Goal: Task Accomplishment & Management: Complete application form

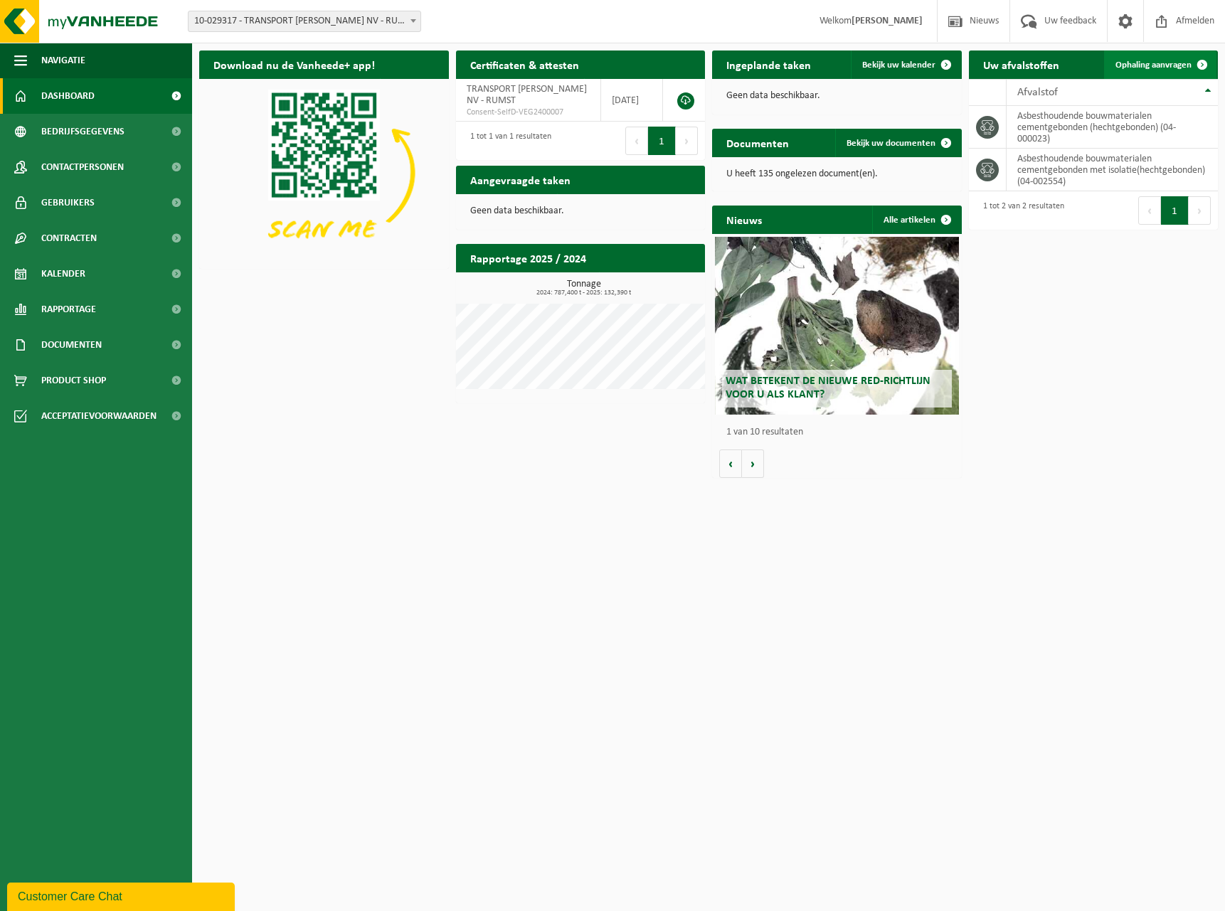
click at [1173, 64] on span "Ophaling aanvragen" at bounding box center [1153, 64] width 76 height 9
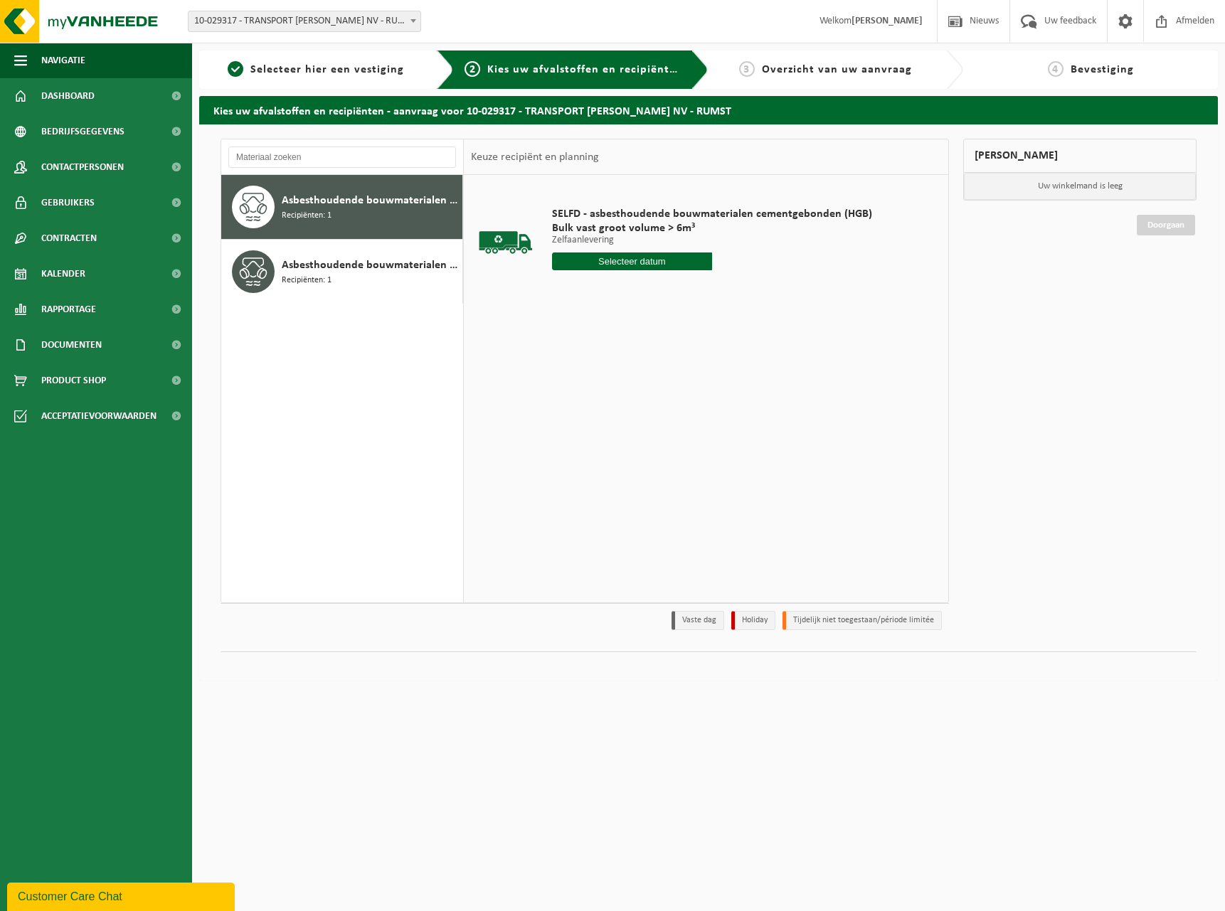
click at [660, 260] on input "text" at bounding box center [632, 262] width 160 height 18
click at [642, 435] on div "28" at bounding box center [639, 433] width 25 height 23
type input "Van 2025-08-28"
click at [646, 287] on input "1" at bounding box center [632, 287] width 160 height 18
type input "2"
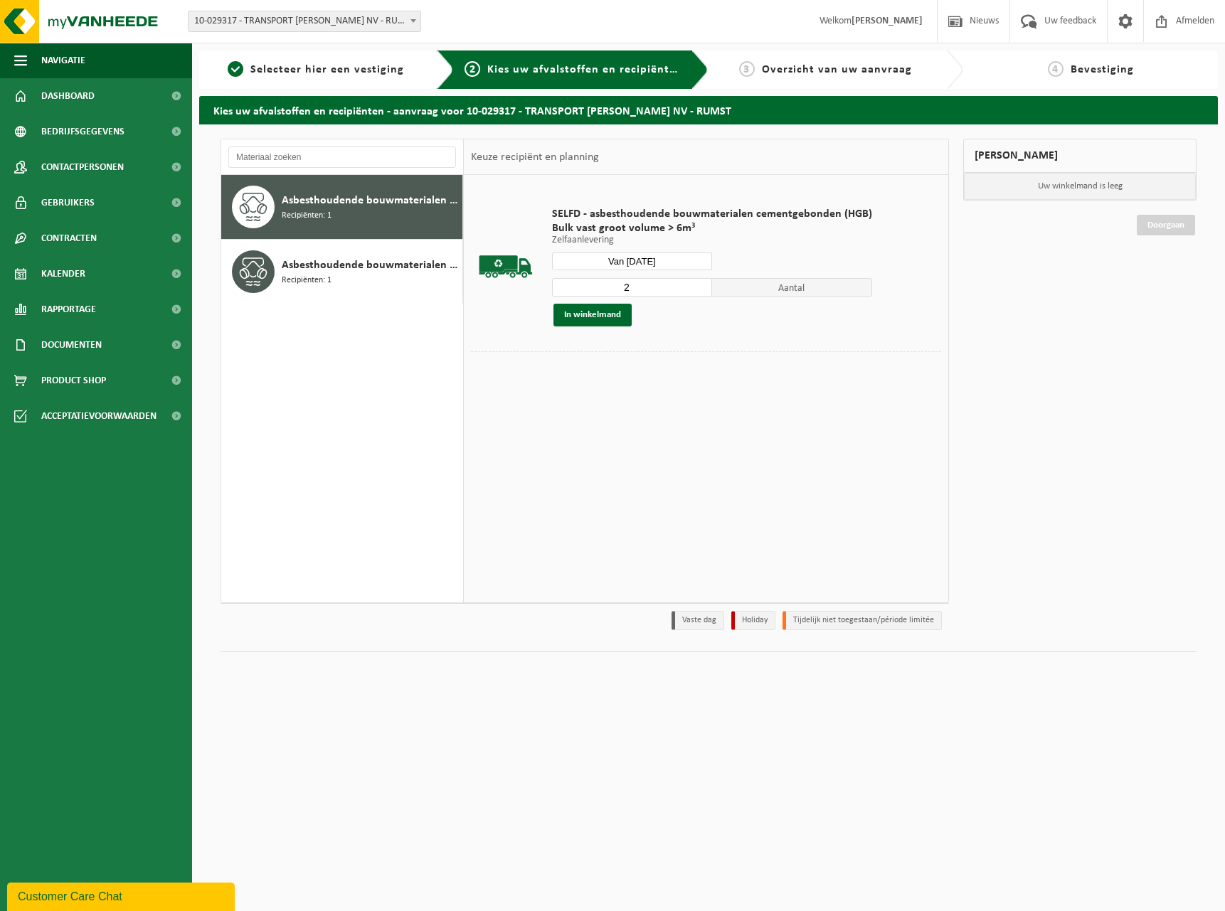
click at [699, 282] on input "2" at bounding box center [632, 287] width 160 height 18
click at [612, 318] on button "In winkelmand" at bounding box center [592, 315] width 78 height 23
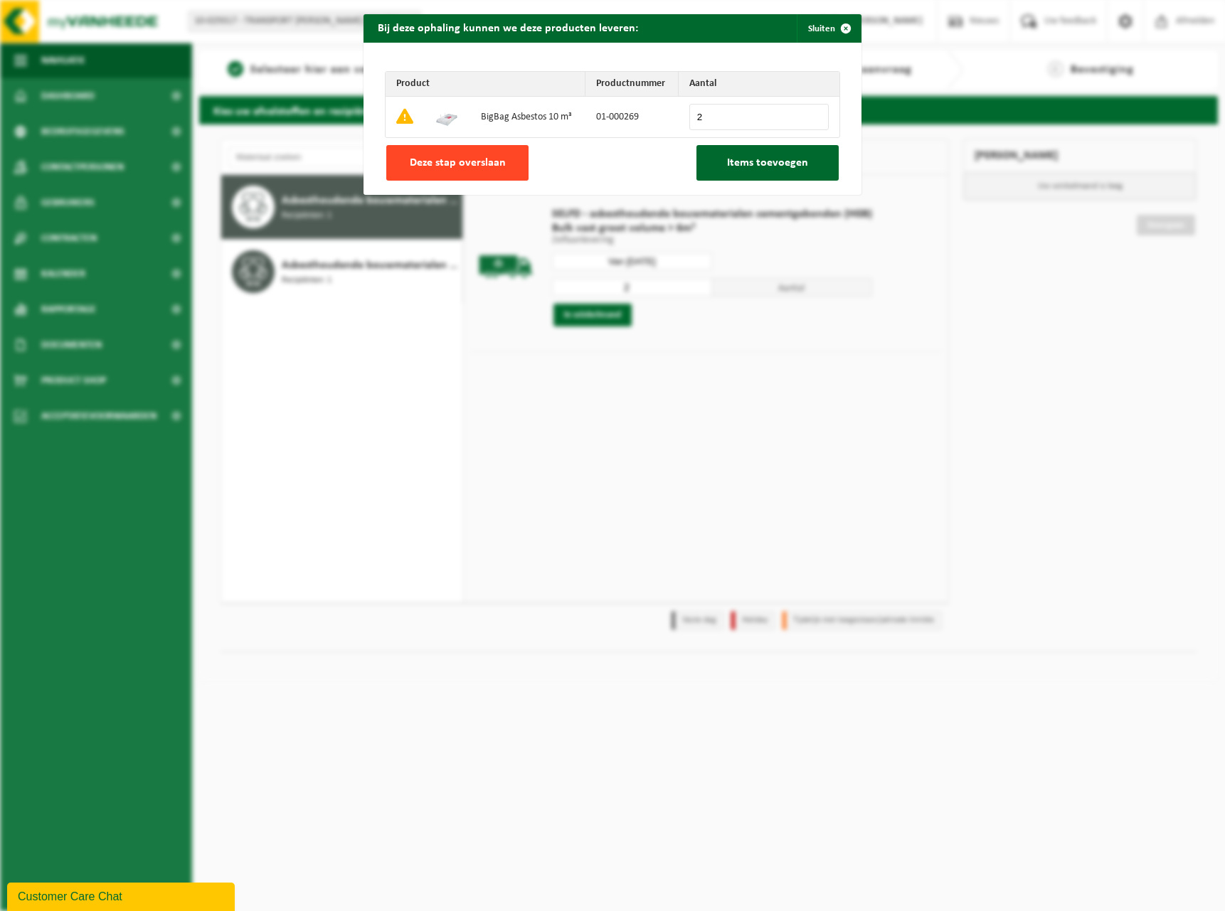
click at [472, 169] on button "Deze stap overslaan" at bounding box center [457, 163] width 142 height 36
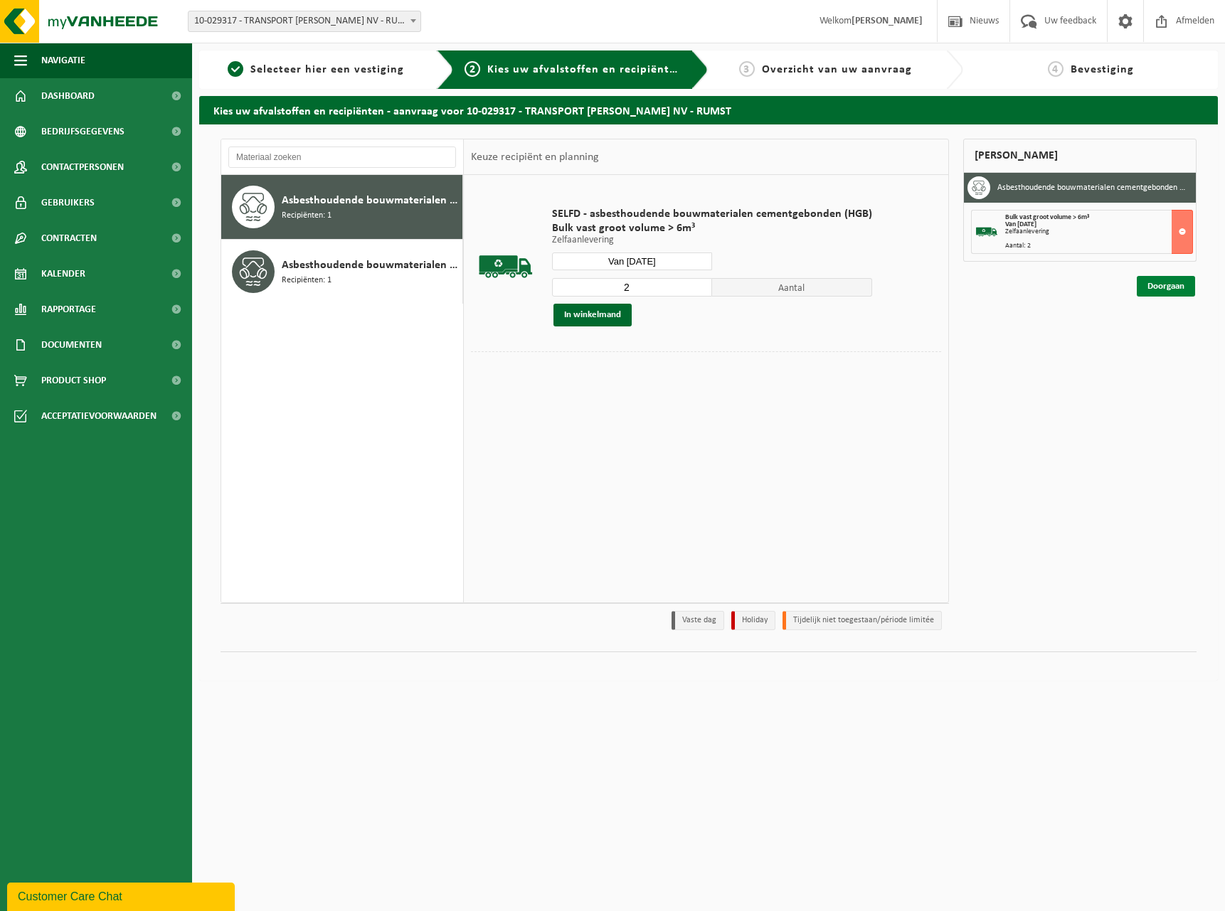
click at [1168, 282] on link "Doorgaan" at bounding box center [1166, 286] width 58 height 21
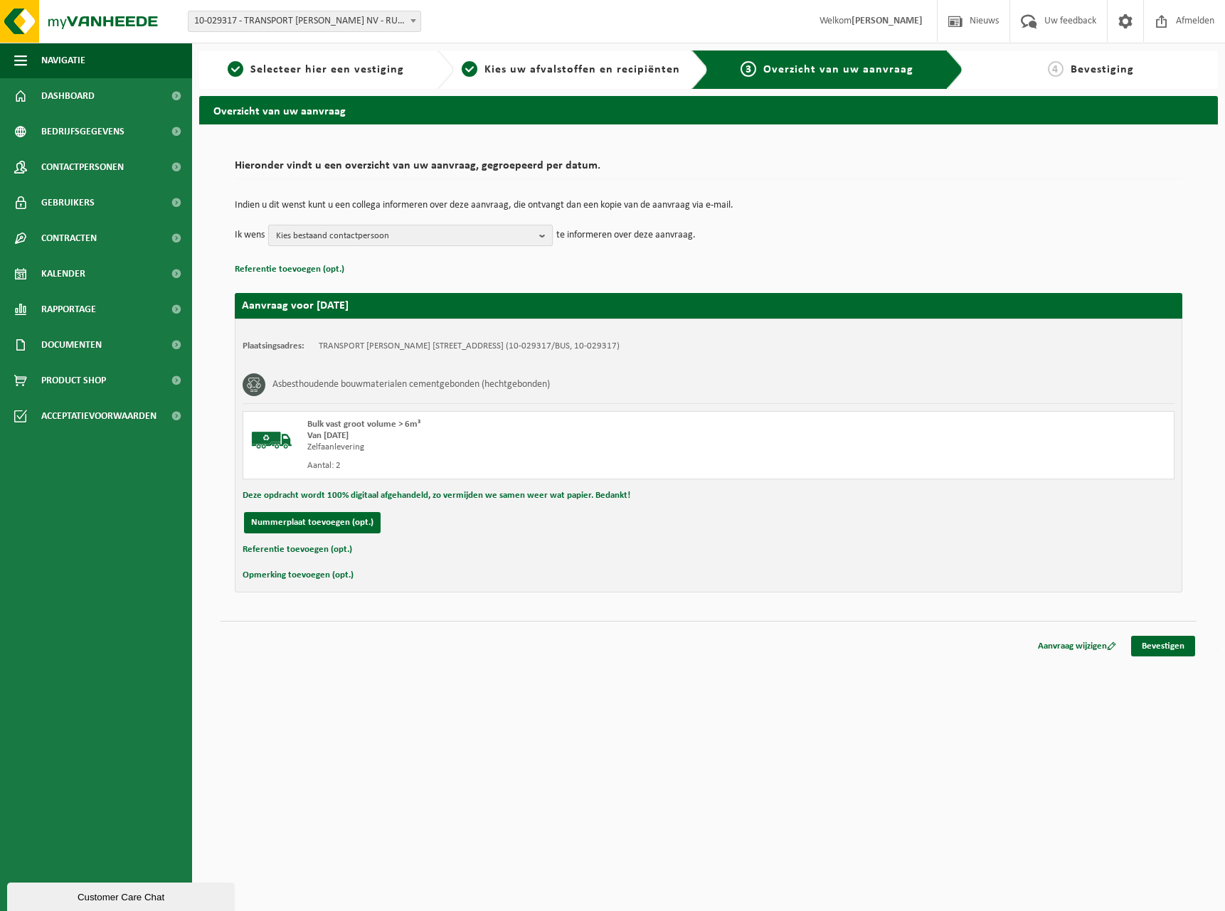
click at [484, 234] on span "Kies bestaand contactpersoon" at bounding box center [405, 236] width 258 height 21
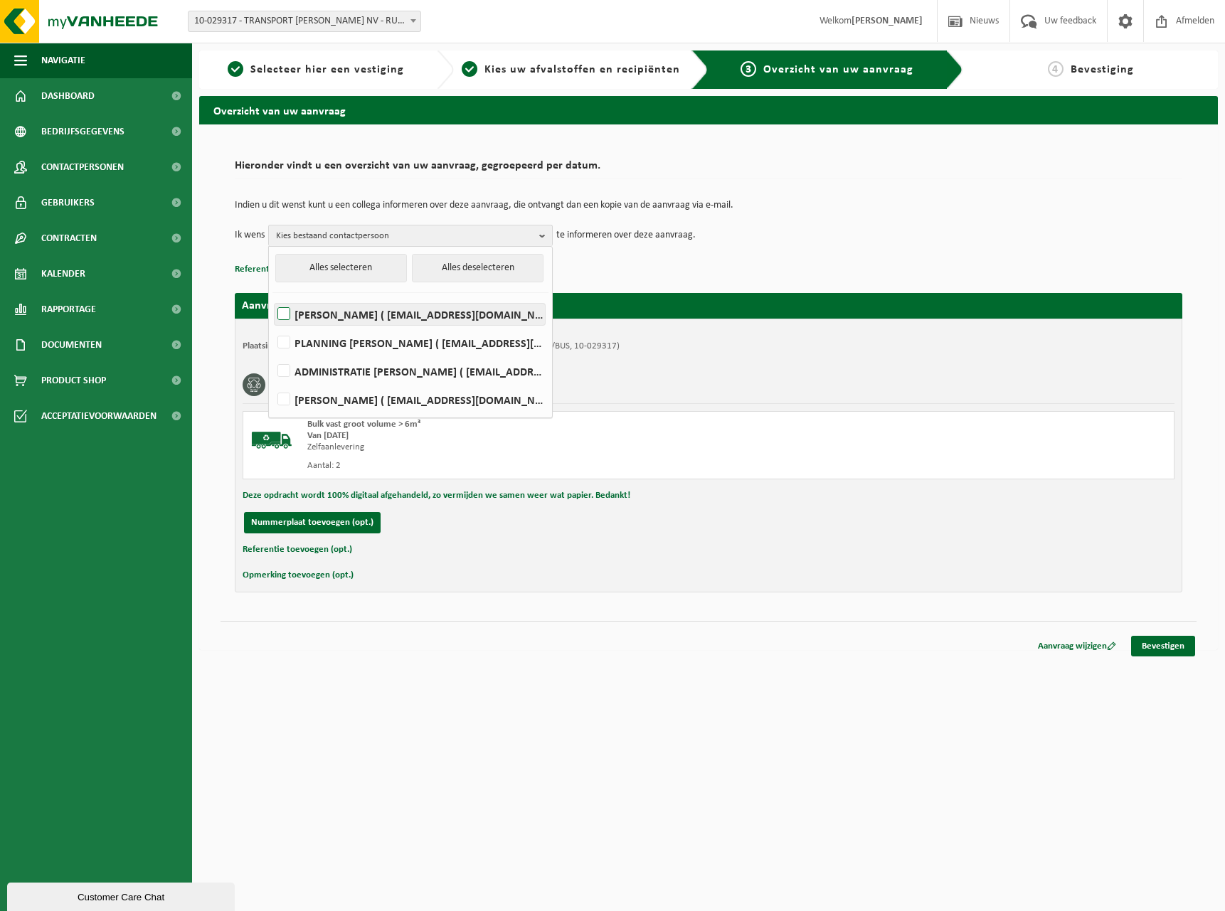
click at [347, 312] on label "KRISTOF JANSSENS ( kja@ljanssens.be )" at bounding box center [410, 314] width 270 height 21
click at [272, 297] on input "KRISTOF JANSSENS ( kja@ljanssens.be )" at bounding box center [272, 296] width 1 height 1
checkbox input "true"
click at [314, 347] on label "PLANNING L. JANSSENS ( dispatch@ljanssens.be )" at bounding box center [410, 342] width 270 height 21
click at [272, 325] on input "PLANNING L. JANSSENS ( dispatch@ljanssens.be )" at bounding box center [272, 324] width 1 height 1
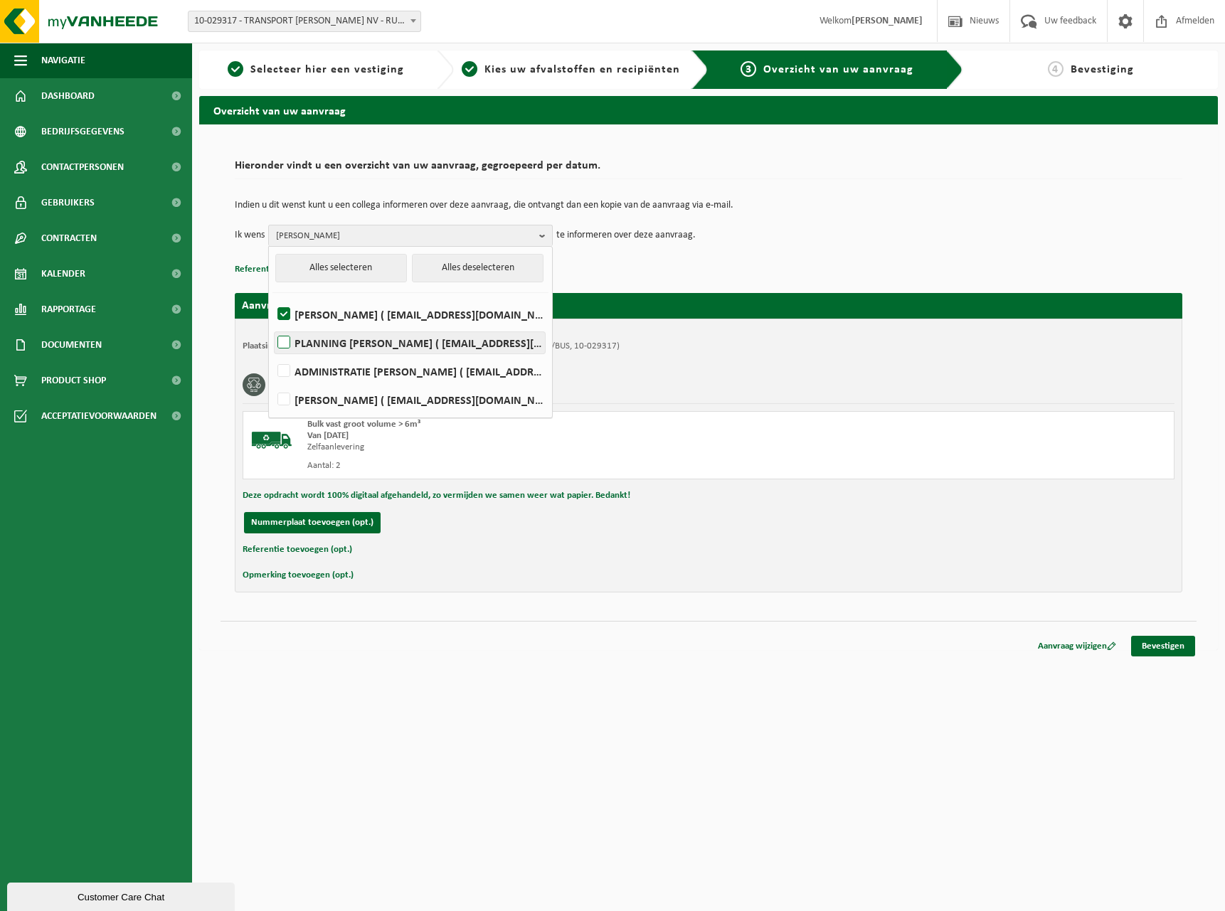
checkbox input "true"
click at [304, 400] on label "Heidi Tuyteleers ( administratie@ljanssens.be )" at bounding box center [410, 399] width 270 height 21
click at [272, 382] on input "Heidi Tuyteleers ( administratie@ljanssens.be )" at bounding box center [272, 381] width 1 height 1
checkbox input "true"
click at [771, 425] on div "Bulk vast groot volume > 6m³ Van 2025-08-28 Zelfaanlevering Aantal: 2" at bounding box center [709, 445] width 932 height 68
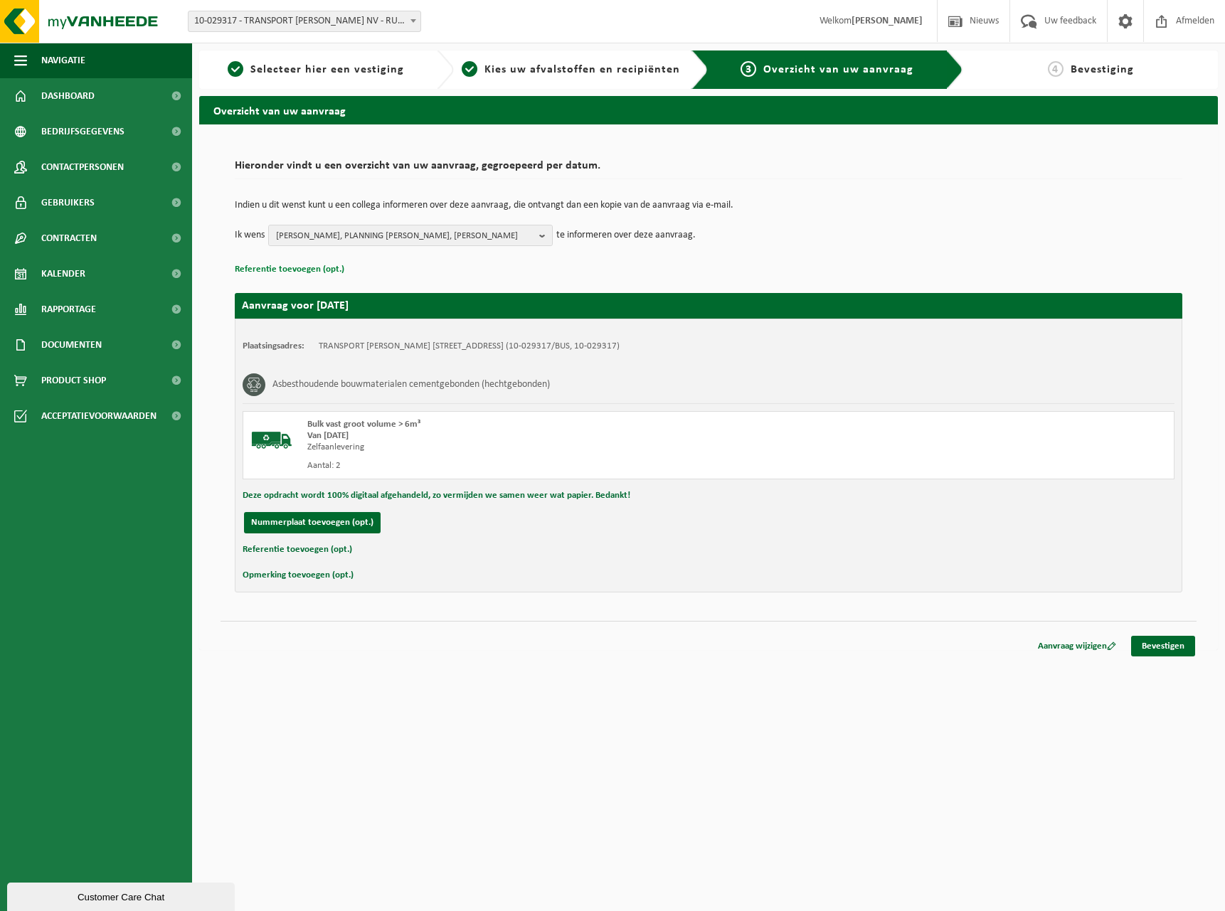
click at [319, 272] on button "Referentie toevoegen (opt.)" at bounding box center [290, 269] width 110 height 18
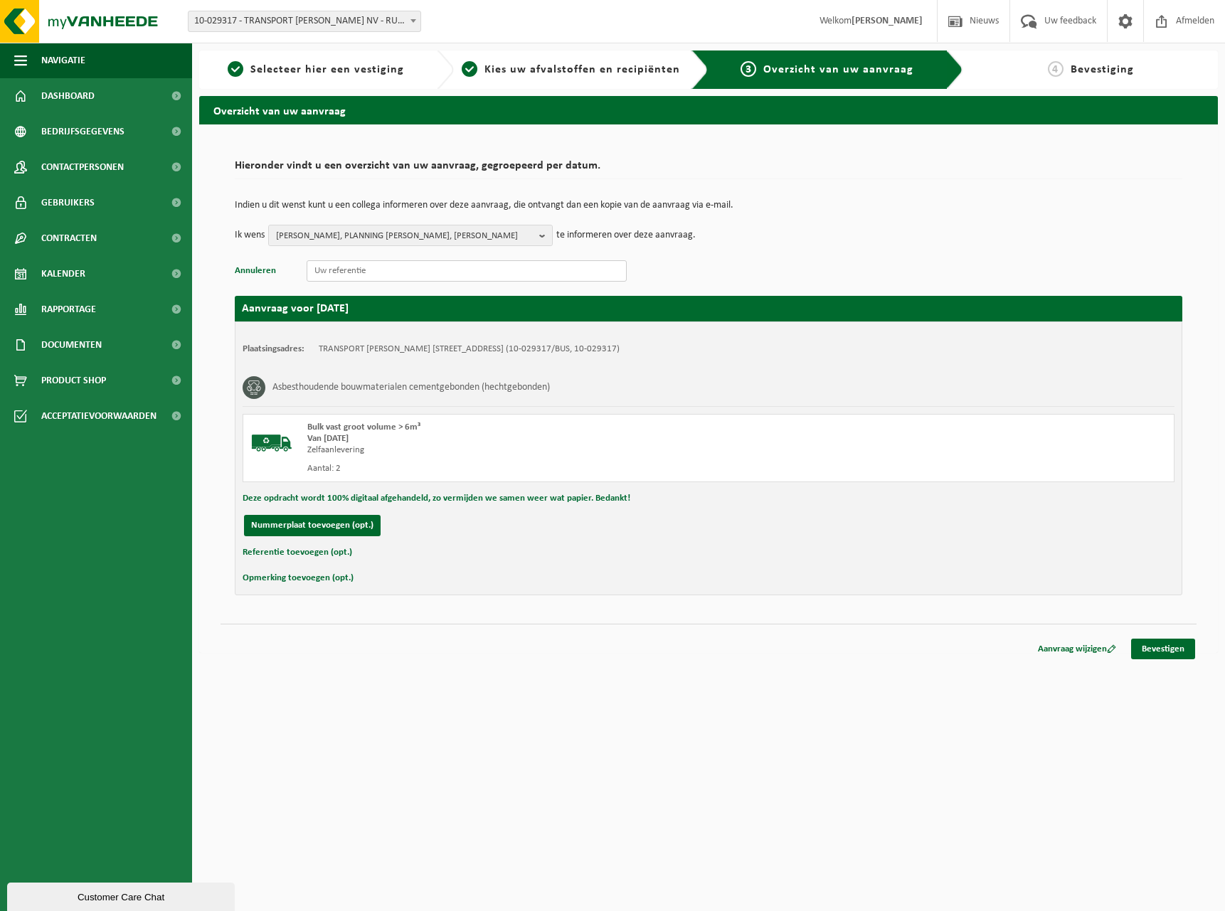
click at [327, 272] on input "text" at bounding box center [467, 270] width 320 height 21
paste input "LUT FOCKEDEY VERSEVAARTDIJK 3 DAMME-OOSTKERKE"
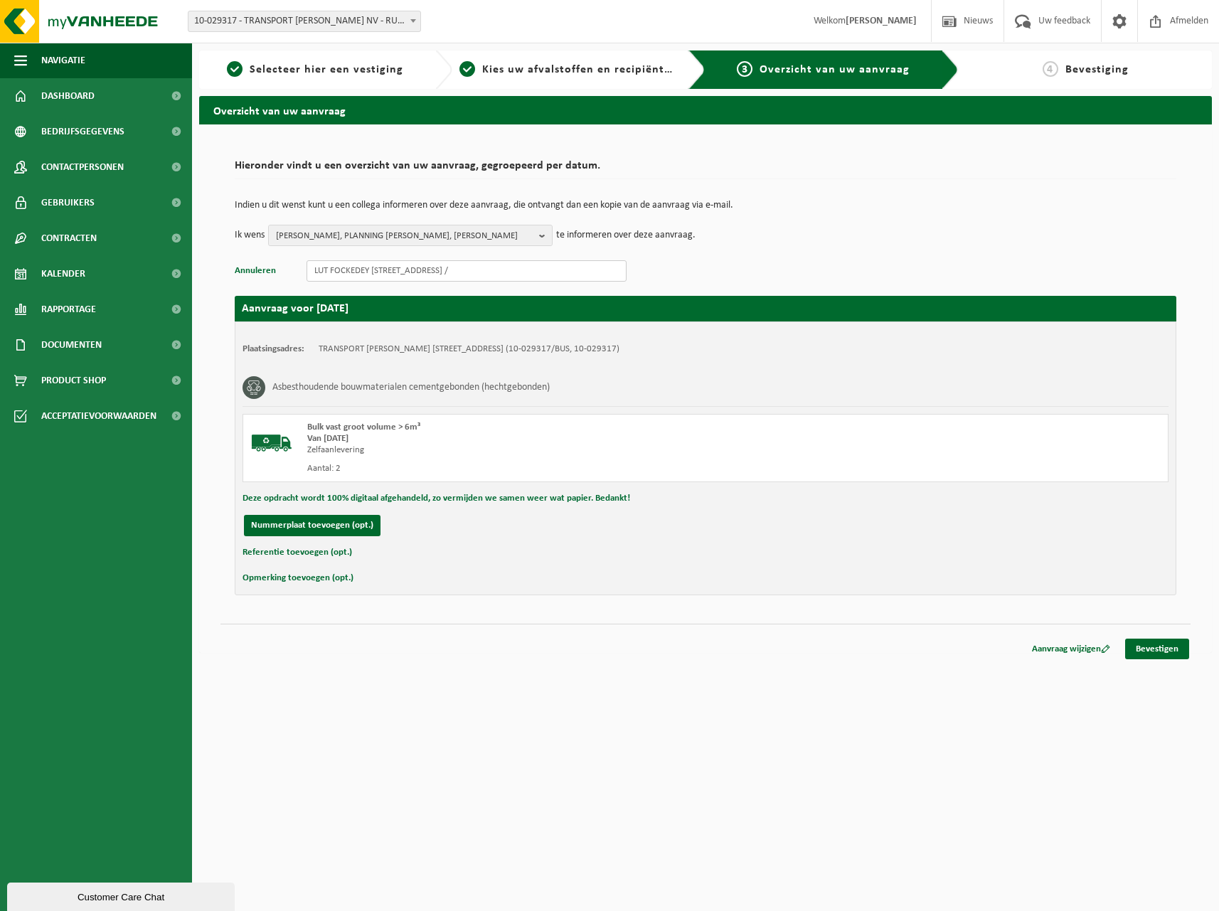
drag, startPoint x: 311, startPoint y: 273, endPoint x: 329, endPoint y: 266, distance: 19.8
click at [312, 273] on input "LUT FOCKEDEY VERSEVAARTDIJK 3 DAMME-OOSTKERKE /" at bounding box center [467, 270] width 320 height 21
click at [612, 269] on input "OVAM WVL - LUT FOCKEDEY VERSEVAARTDIJK 3 DAMME-OOSTKERKE /" at bounding box center [467, 270] width 320 height 21
paste input "3456"
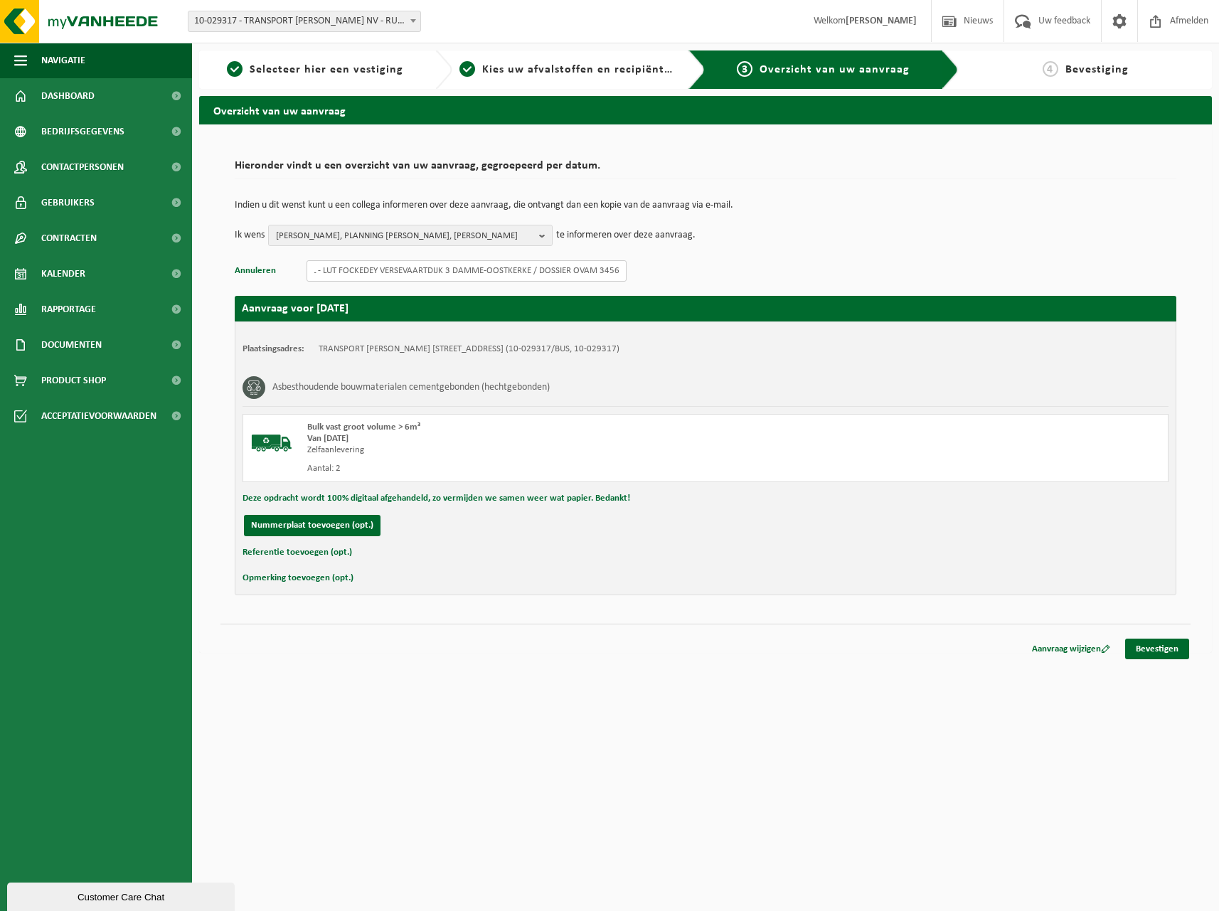
click at [609, 267] on input "OVAM WVL - LUT FOCKEDEY VERSEVAARTDIJK 3 DAMME-OOSTKERKE / DOSSIER OVAM 3456" at bounding box center [467, 270] width 320 height 21
type input "OVAM WVL - LUT FOCKEDEY VERSEVAARTDIJK 3 DAMME-OOSTKERKE / DOSSIER OVAM 3456"
click at [305, 556] on button "Referentie toevoegen (opt.)" at bounding box center [298, 552] width 110 height 18
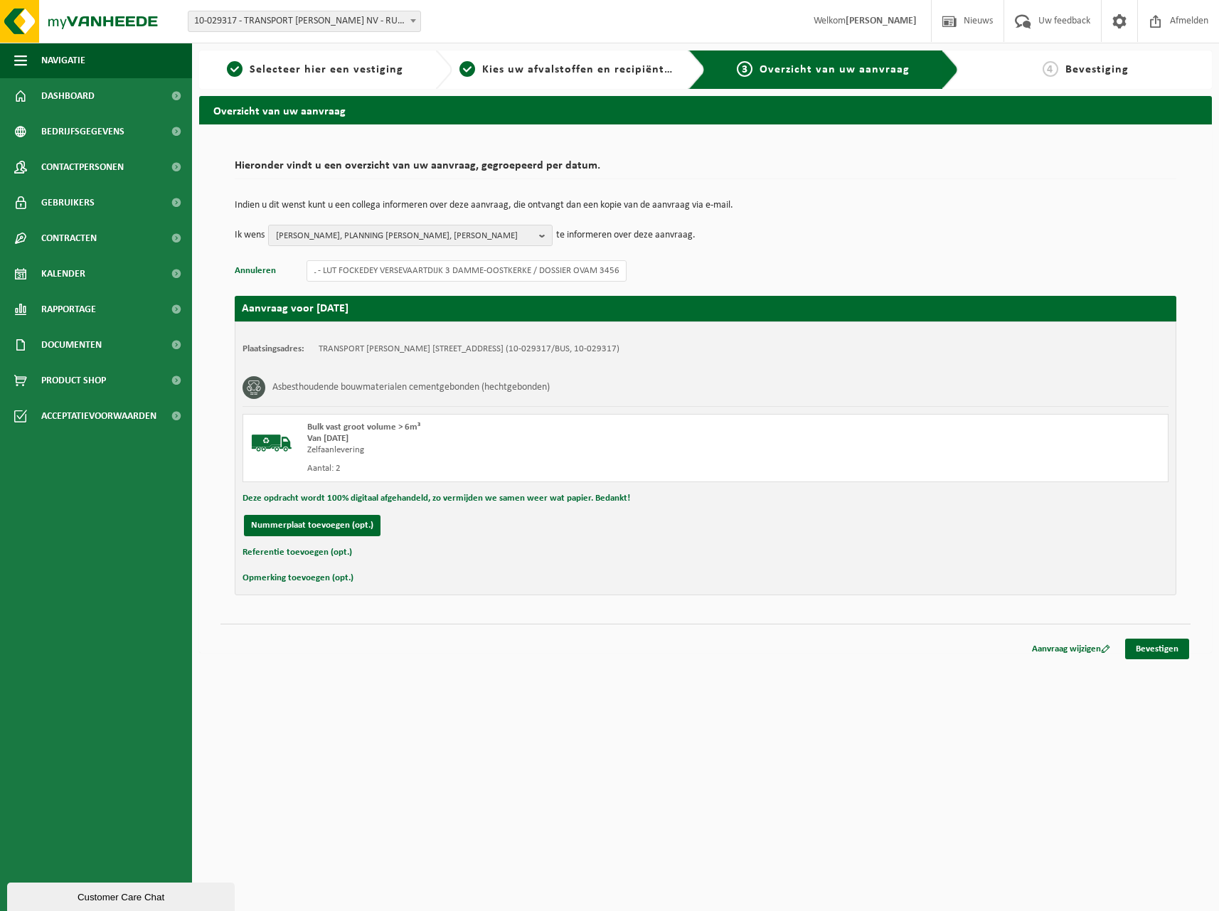
scroll to position [0, 0]
click at [351, 561] on input "text" at bounding box center [733, 553] width 842 height 21
paste input "OVAM WVL - LUT FOCKEDEY VERSEVAARTDIJK 3 DAMME-OOSTKERKE / DOSSIER OVAM 3456"
type input "OVAM WVL - LUT FOCKEDEY VERSEVAARTDIJK 3 DAMME-OOSTKERKE / DOSSIER OVAM 3456"
click at [1137, 651] on link "Bevestigen" at bounding box center [1157, 652] width 64 height 21
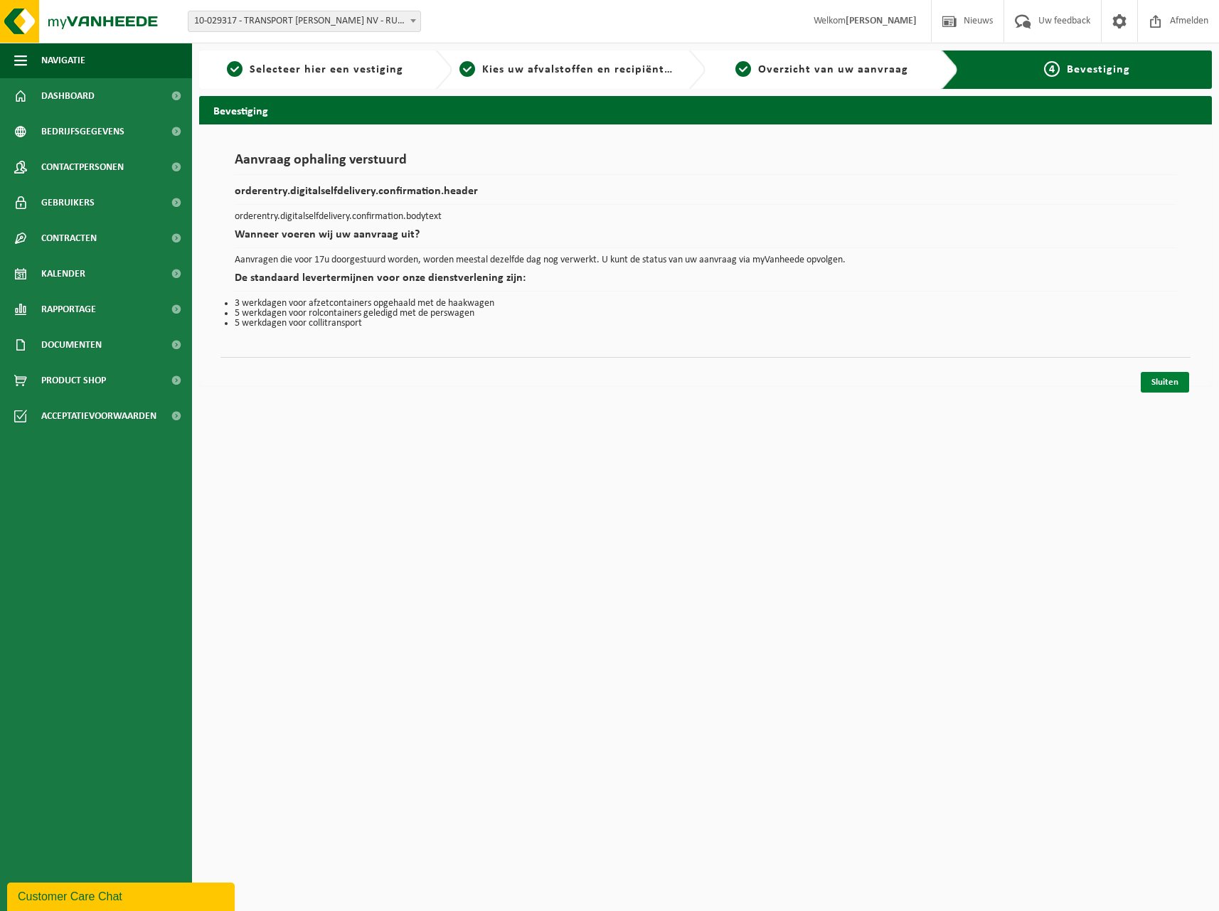
click at [1163, 386] on link "Sluiten" at bounding box center [1165, 382] width 48 height 21
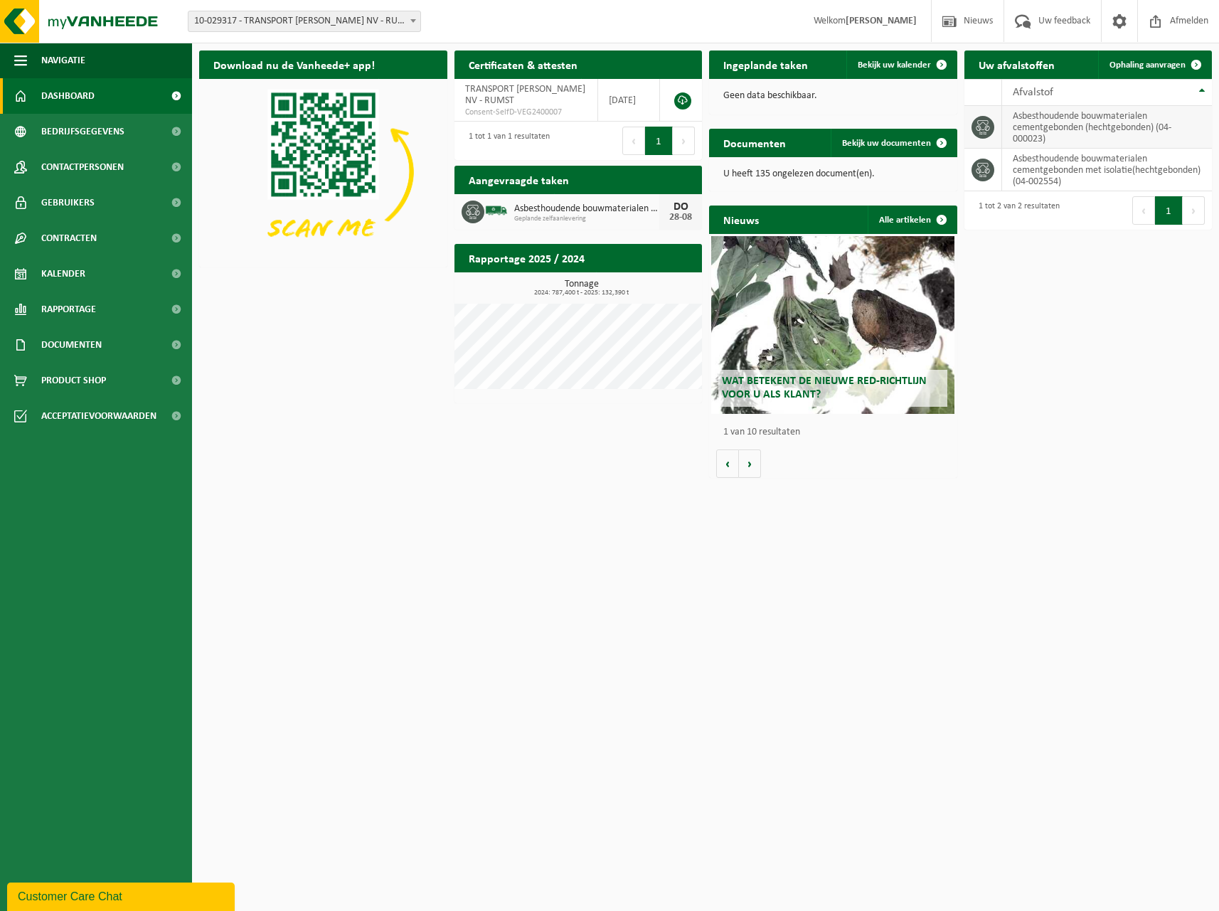
drag, startPoint x: 1087, startPoint y: 136, endPoint x: 1088, endPoint y: 144, distance: 8.6
click at [1087, 137] on td "asbesthoudende bouwmaterialen cementgebonden (hechtgebonden) (04-000023)" at bounding box center [1107, 127] width 211 height 43
click at [1155, 65] on span "Ophaling aanvragen" at bounding box center [1148, 64] width 76 height 9
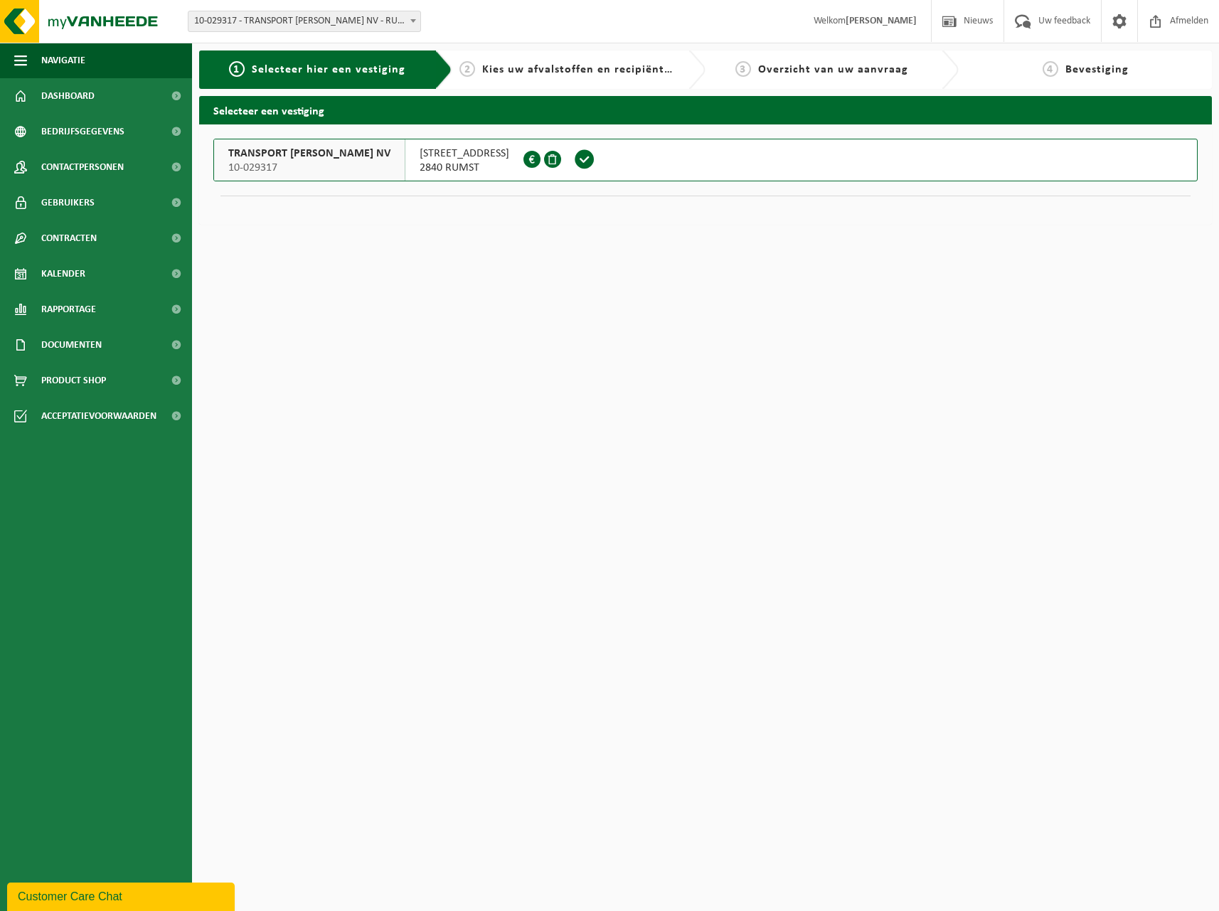
click at [575, 163] on span at bounding box center [584, 159] width 21 height 21
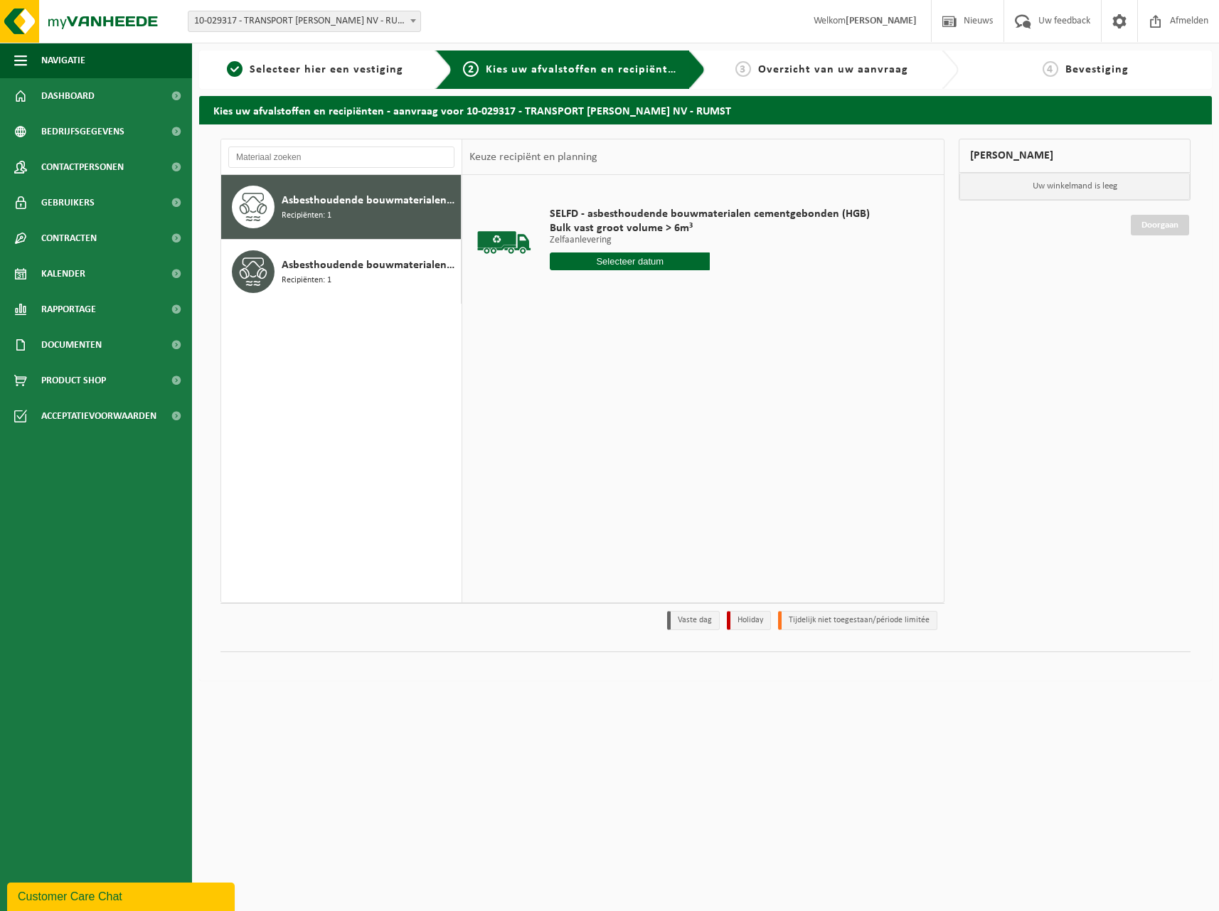
click at [626, 257] on input "text" at bounding box center [630, 262] width 160 height 18
click at [637, 431] on div "28" at bounding box center [638, 433] width 25 height 23
type input "Van [DATE]"
click at [644, 288] on input "1" at bounding box center [630, 287] width 160 height 18
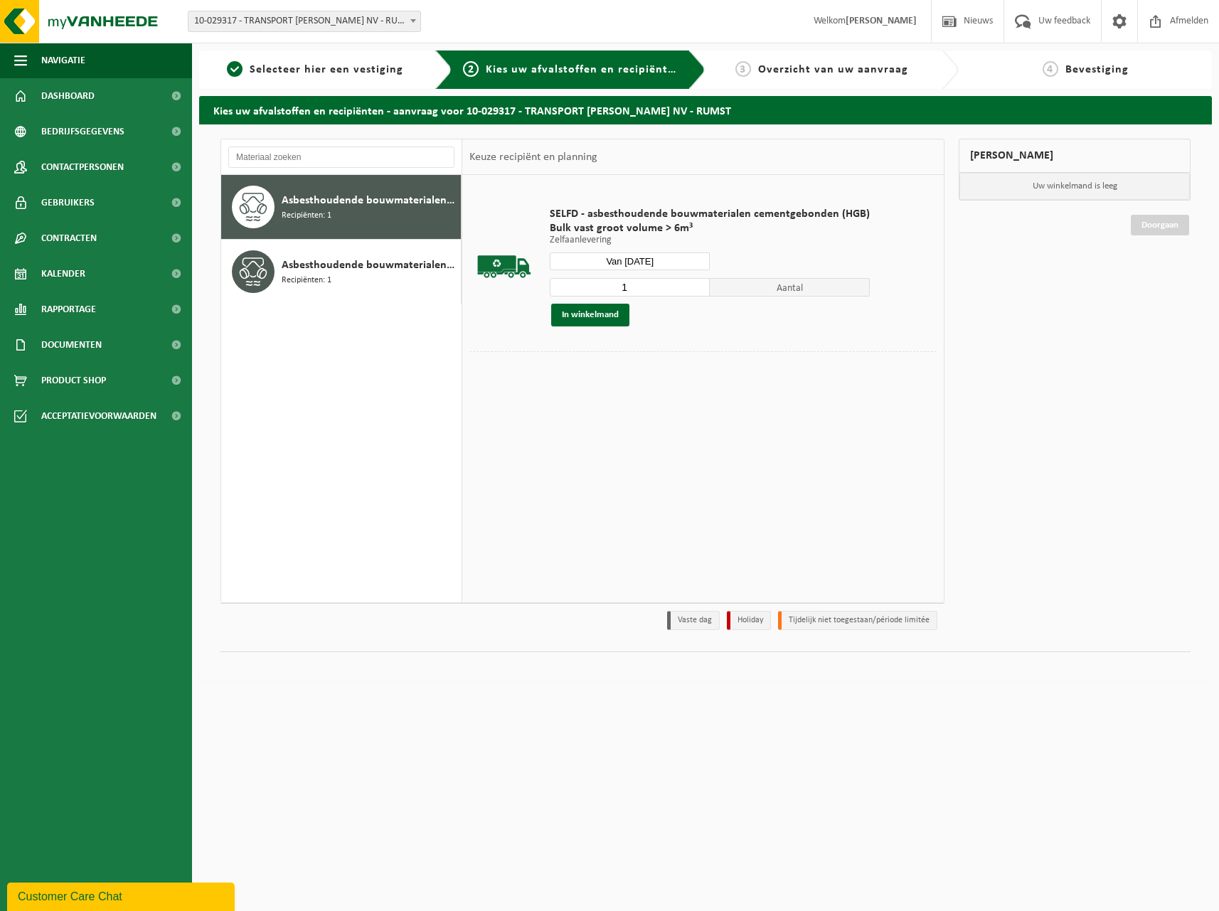
click at [644, 288] on input "1" at bounding box center [630, 287] width 160 height 18
type input "2"
click at [618, 319] on button "In winkelmand" at bounding box center [590, 315] width 78 height 23
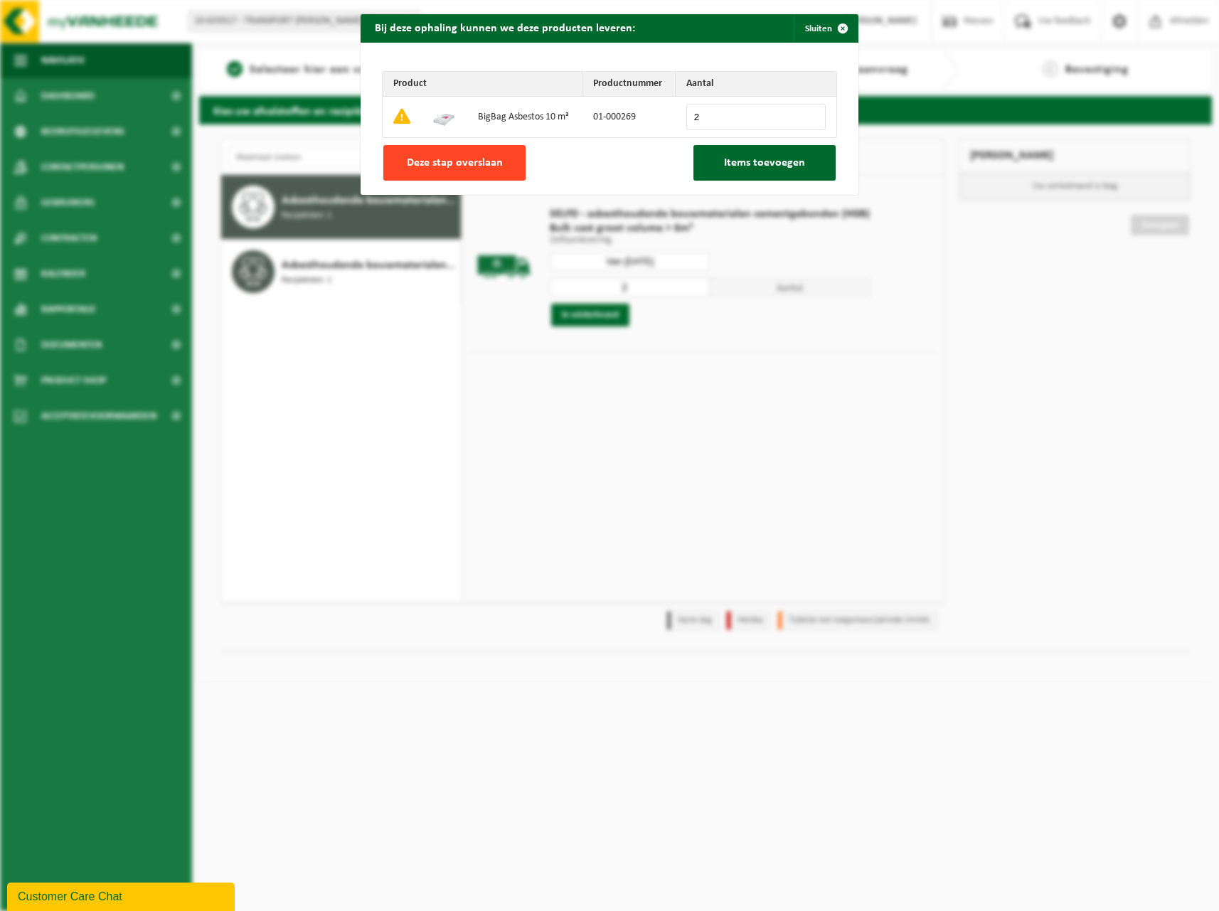
click at [411, 170] on button "Deze stap overslaan" at bounding box center [454, 163] width 142 height 36
type input "0"
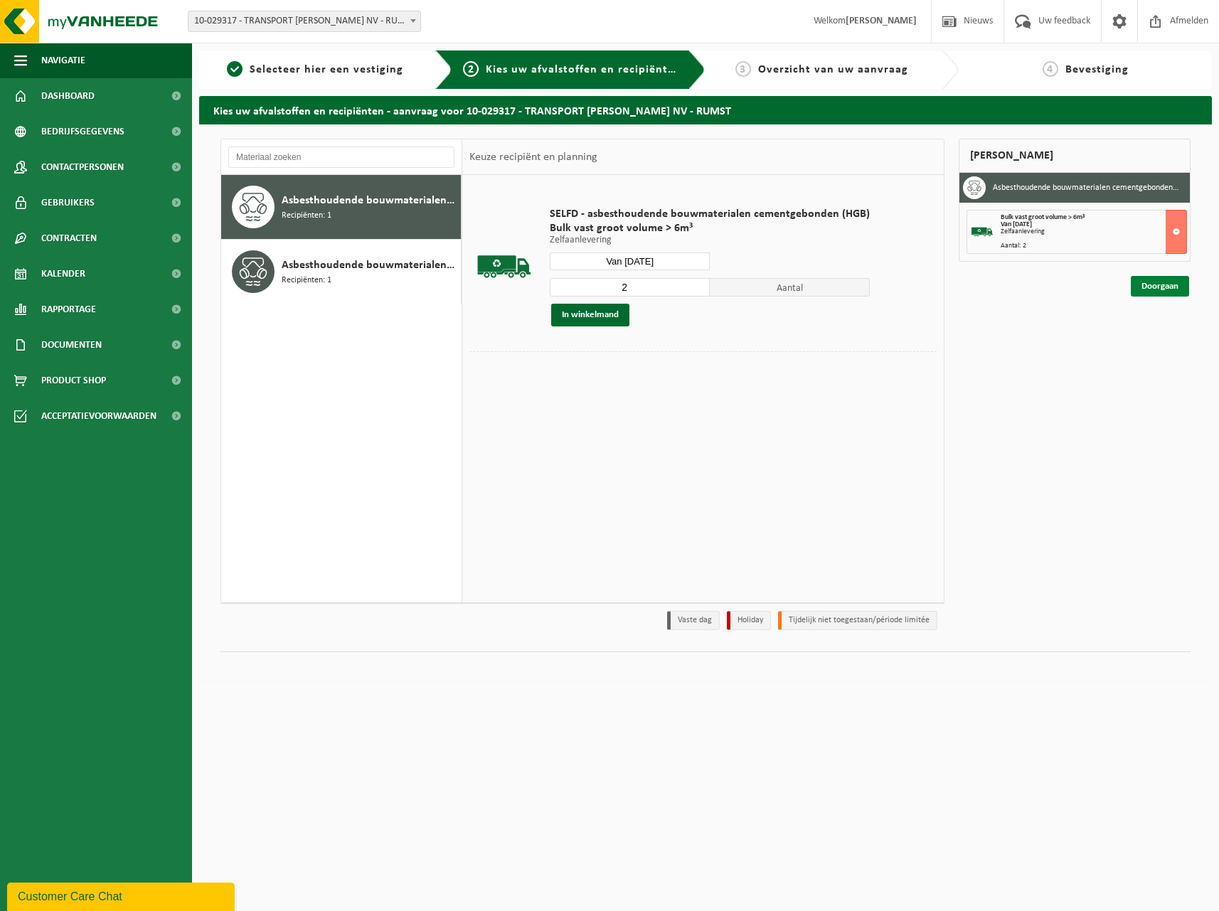
click at [1154, 282] on link "Doorgaan" at bounding box center [1160, 286] width 58 height 21
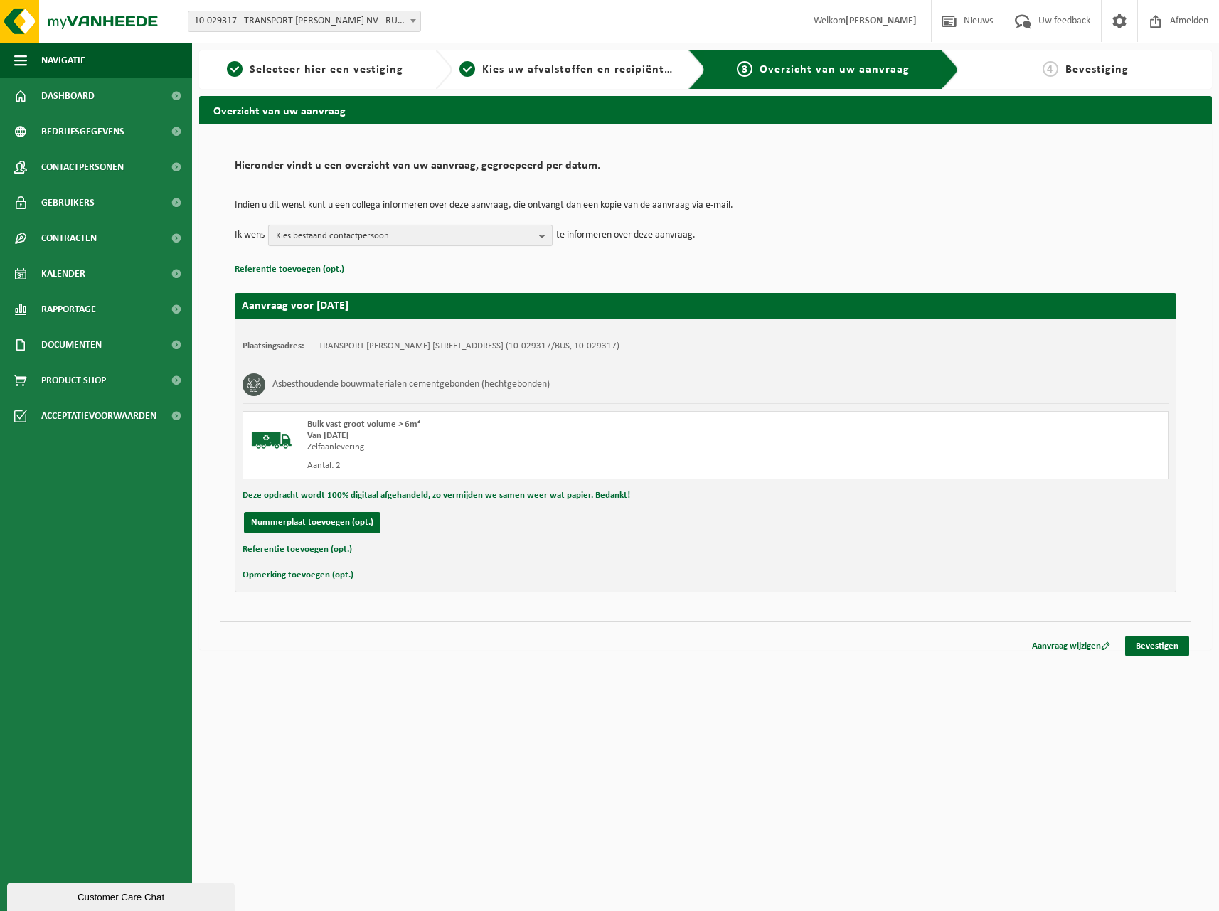
click at [539, 238] on b "button" at bounding box center [545, 236] width 13 height 20
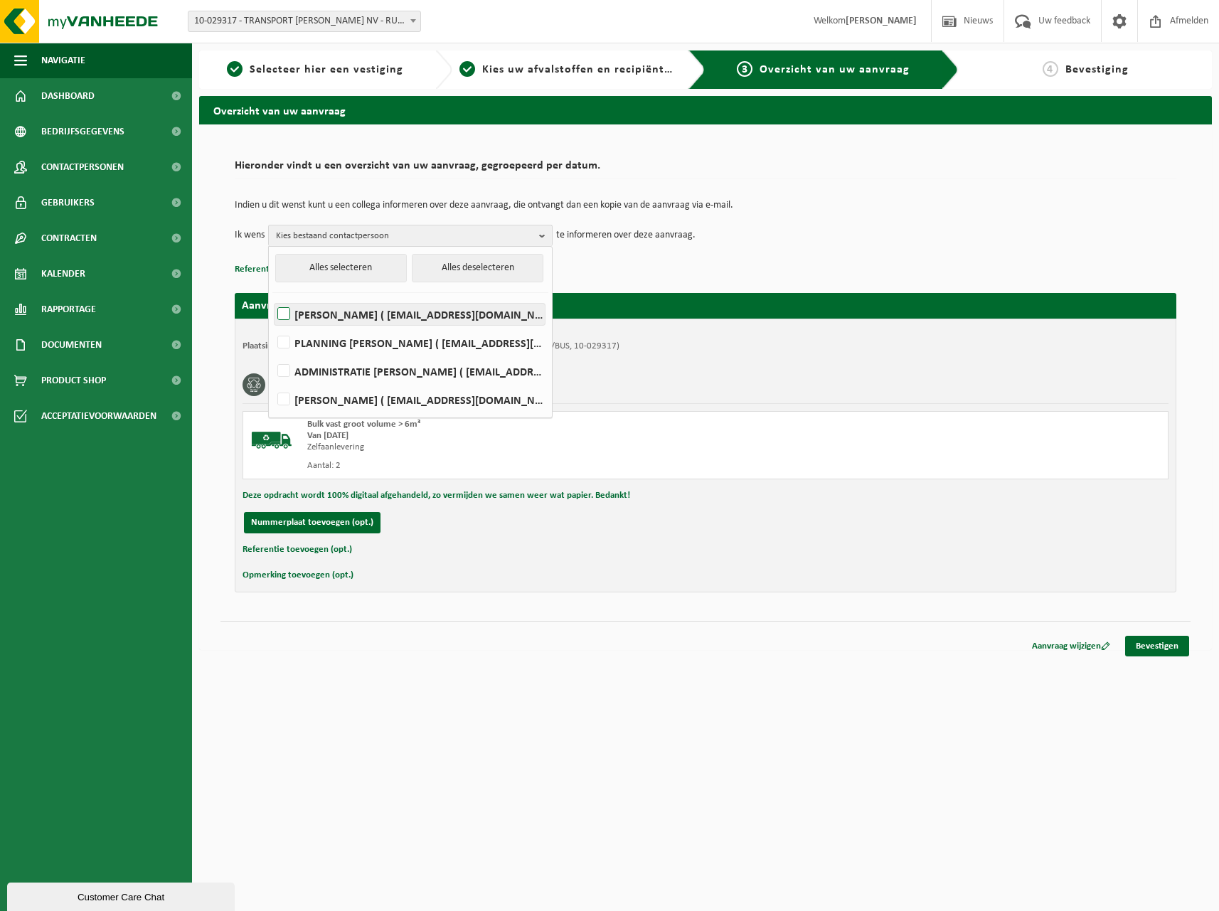
click at [408, 321] on label "KRISTOF JANSSENS ( kja@ljanssens.be )" at bounding box center [410, 314] width 270 height 21
click at [272, 297] on input "KRISTOF JANSSENS ( kja@ljanssens.be )" at bounding box center [272, 296] width 1 height 1
checkbox input "true"
click at [352, 345] on label "PLANNING L. JANSSENS ( dispatch@ljanssens.be )" at bounding box center [410, 342] width 270 height 21
click at [272, 325] on input "PLANNING L. JANSSENS ( dispatch@ljanssens.be )" at bounding box center [272, 324] width 1 height 1
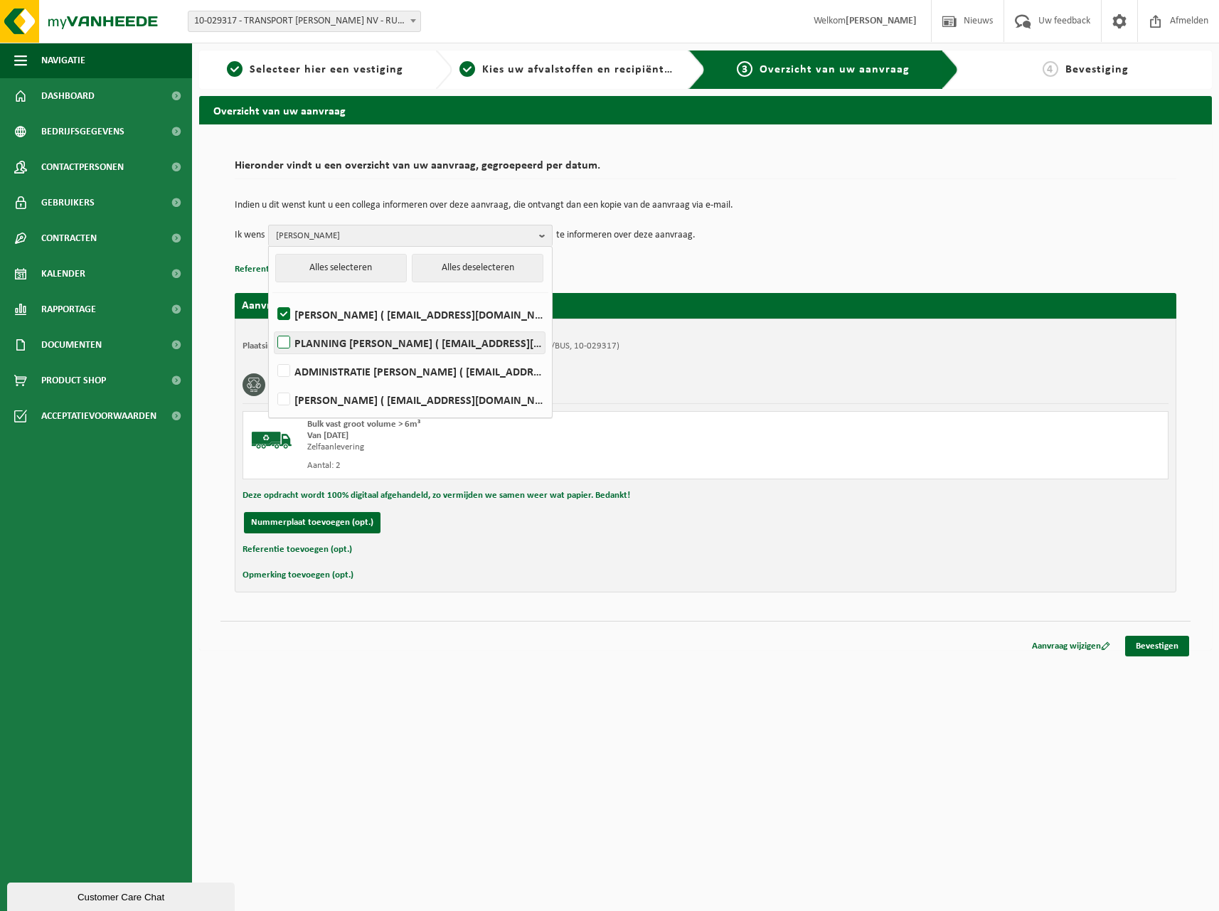
checkbox input "true"
click at [344, 365] on label "ADMINISTRATIE L. JANSSENS ( facturatie@ljanssens.be )" at bounding box center [410, 371] width 270 height 21
click at [272, 354] on input "ADMINISTRATIE L. JANSSENS ( facturatie@ljanssens.be )" at bounding box center [272, 353] width 1 height 1
checkbox input "true"
click at [735, 433] on div "Van [DATE]" at bounding box center [534, 435] width 455 height 11
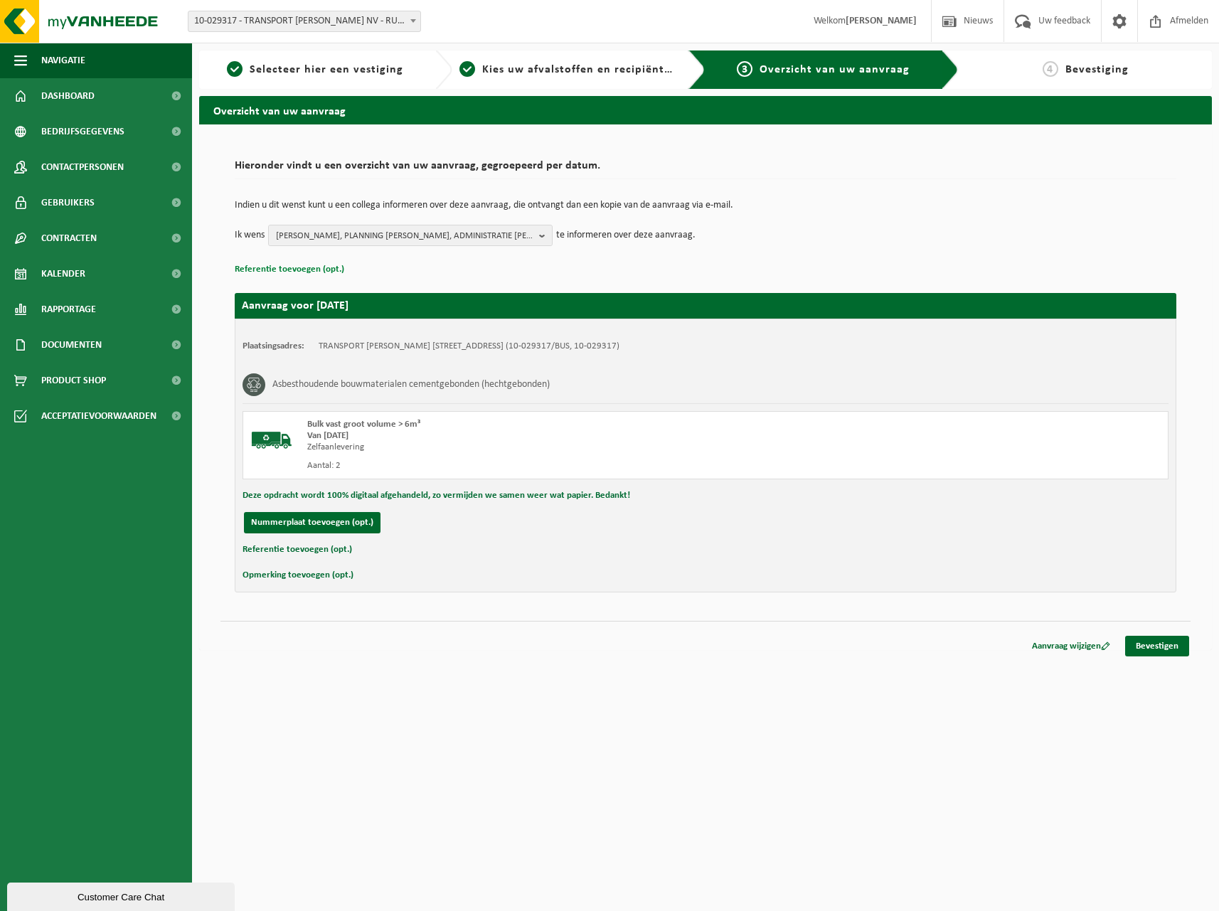
click at [248, 267] on button "Referentie toevoegen (opt.)" at bounding box center [290, 269] width 110 height 18
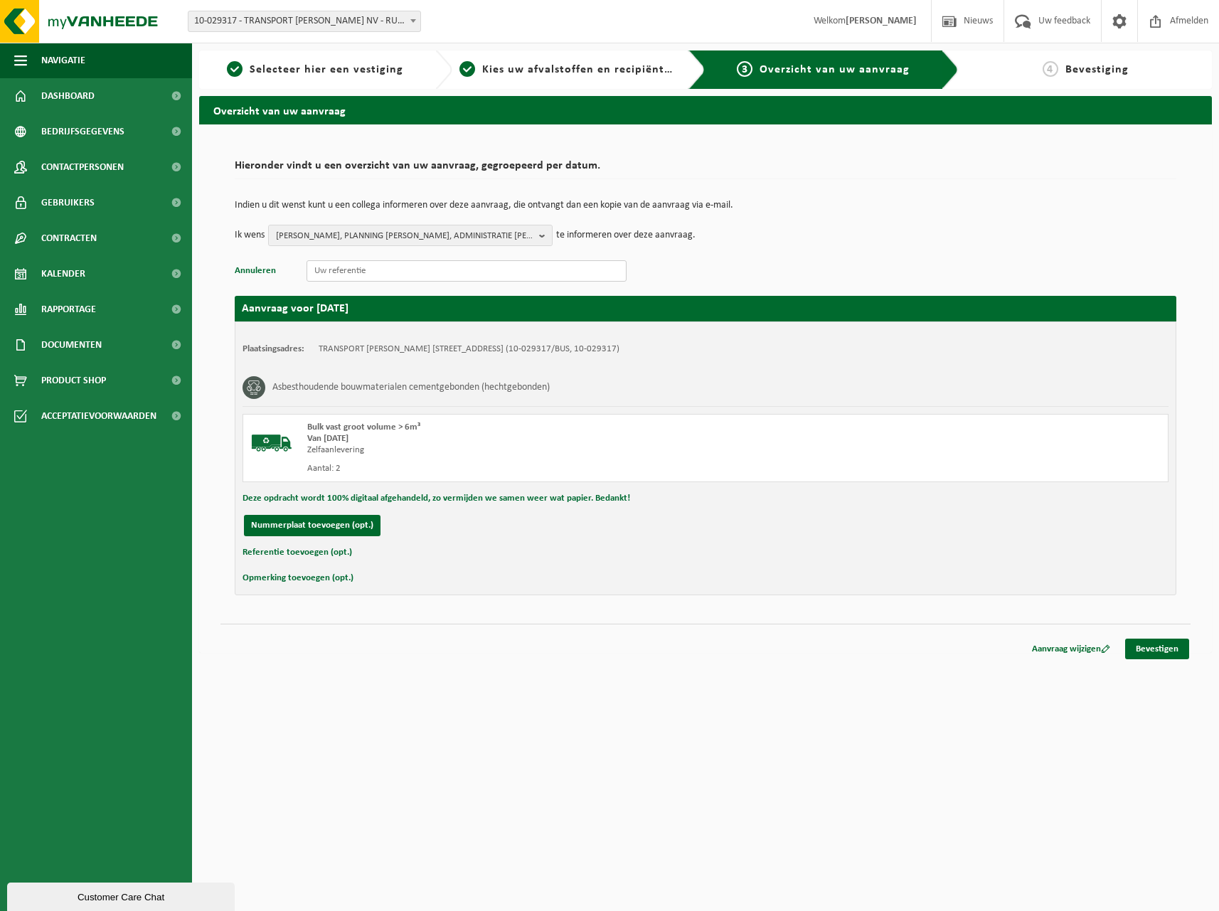
click at [355, 270] on input "text" at bounding box center [467, 270] width 320 height 21
paste input "Bart Verraes"
click at [472, 265] on input "OVAM WVL / Bart Verraes" at bounding box center [467, 270] width 320 height 21
paste input "Grote Branderstraat 44"
click at [551, 272] on input "OVAM WVL / Bart Verraes Grote Branderstraat 44" at bounding box center [467, 270] width 320 height 21
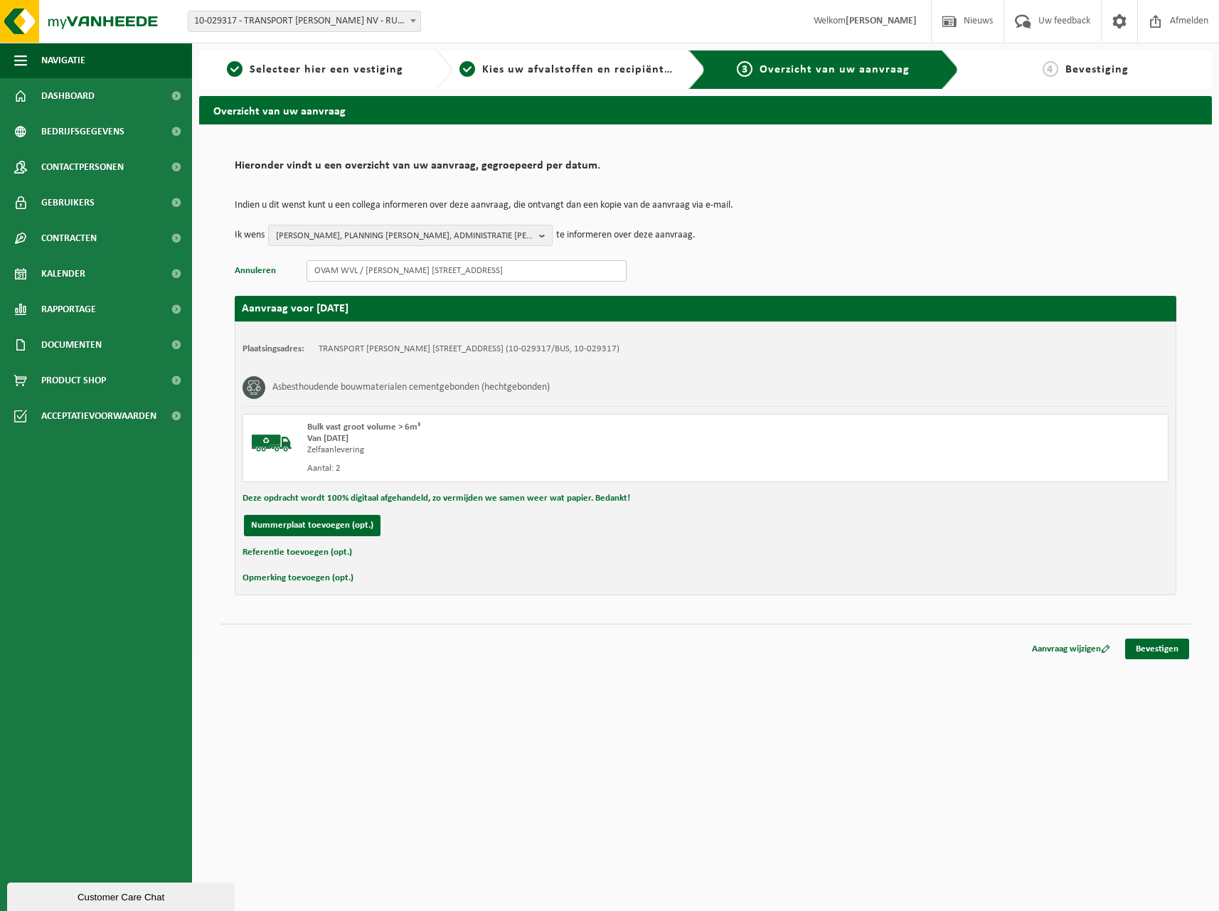
paste input "8908 Vlamertinge"
click at [438, 270] on input "OVAM WVL / Bart Verraes Grote Branderstraat 44 8908 Vlamertinge / Dossier OVAM …" at bounding box center [467, 270] width 320 height 21
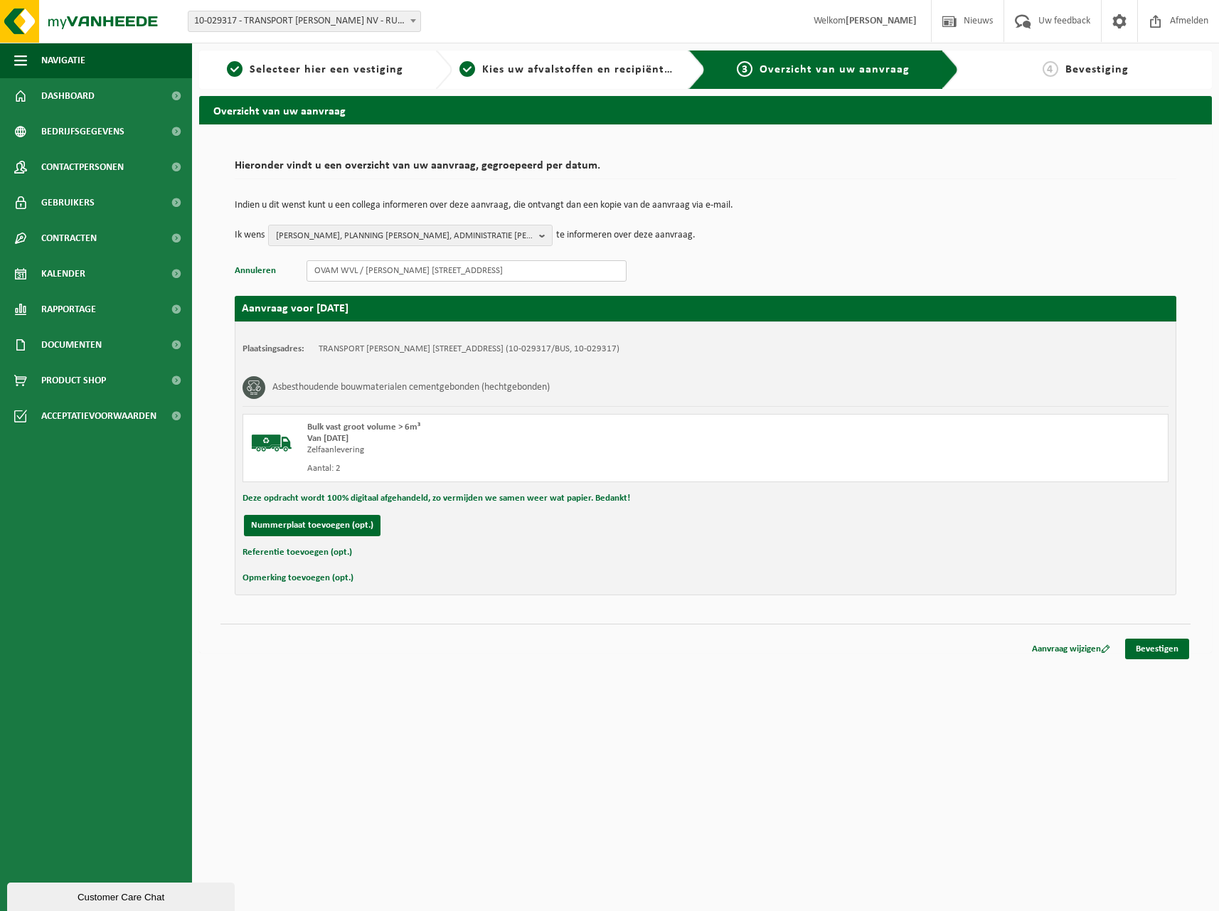
type input "OVAM WVL / Bart Verraes Grote Branderstraat 44 8908 Vlamertinge / Dossier OVAM …"
click at [309, 551] on button "Referentie toevoegen (opt.)" at bounding box center [298, 552] width 110 height 18
click at [350, 557] on input "text" at bounding box center [733, 553] width 842 height 21
paste input "OVAM WVL / Bart Verraes Grote Branderstraat 44 8908 Vlamertinge / Dossier OVAM …"
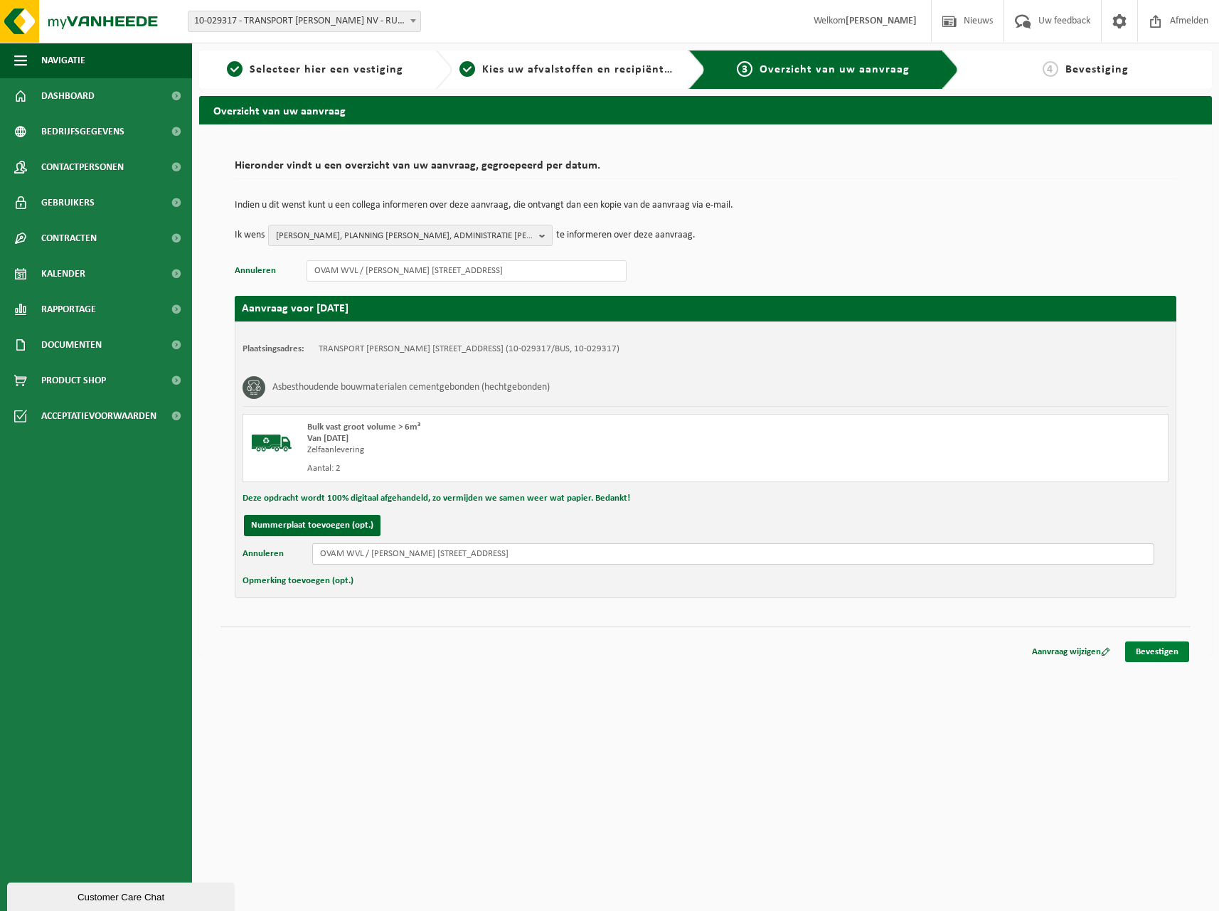
type input "OVAM WVL / Bart Verraes Grote Branderstraat 44 8908 Vlamertinge / Dossier OVAM …"
click at [1145, 653] on link "Bevestigen" at bounding box center [1157, 652] width 64 height 21
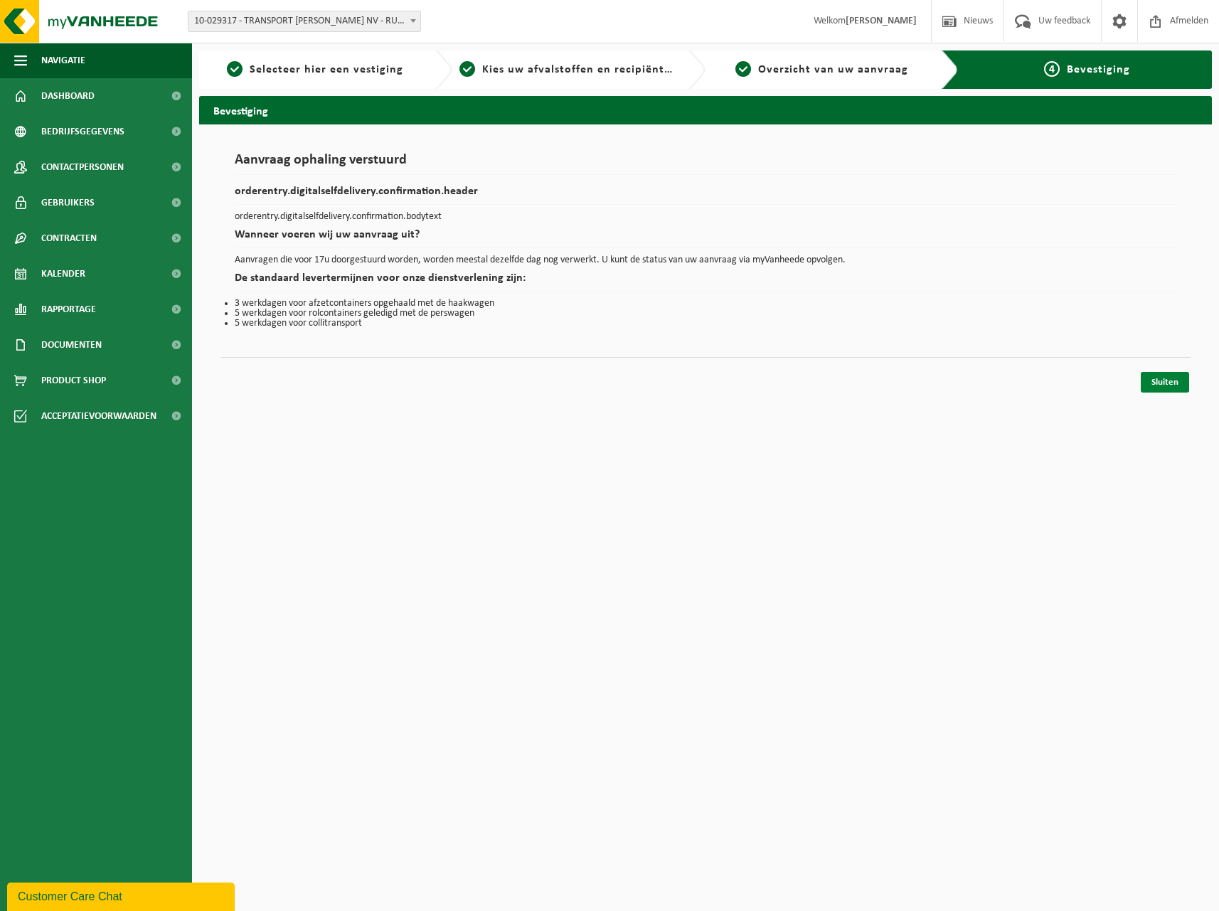
click at [1166, 382] on link "Sluiten" at bounding box center [1165, 382] width 48 height 21
